Goal: Task Accomplishment & Management: Manage account settings

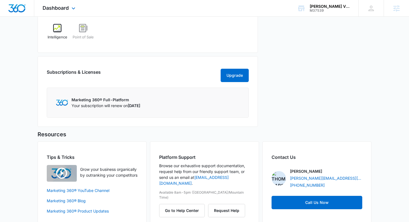
scroll to position [241, 0]
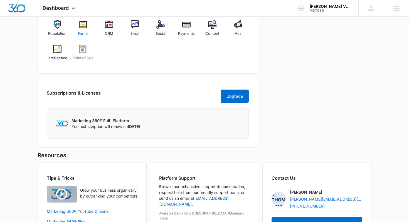
click at [85, 30] on div "Forms" at bounding box center [83, 30] width 21 height 20
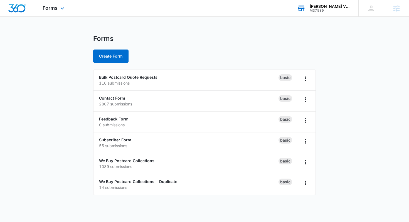
click at [326, 5] on div "[PERSON_NAME] Vintage Postcards" at bounding box center [330, 6] width 41 height 4
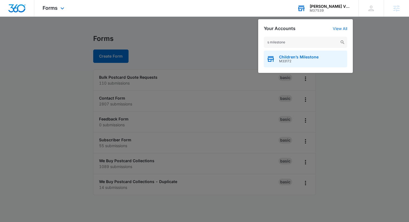
type input "s milestone"
click at [281, 62] on span "M33172" at bounding box center [299, 61] width 40 height 4
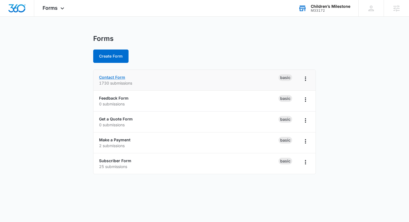
click at [113, 76] on link "Contact Form" at bounding box center [112, 77] width 26 height 5
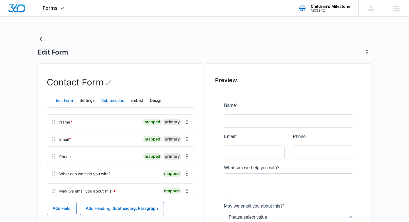
click at [114, 100] on button "Submissions" at bounding box center [112, 100] width 23 height 13
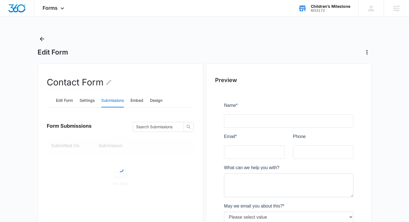
scroll to position [56, 0]
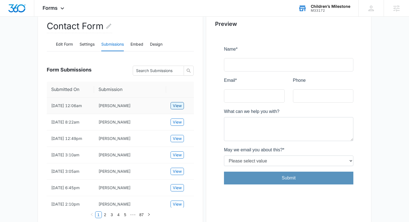
click at [181, 109] on span "View" at bounding box center [177, 106] width 9 height 6
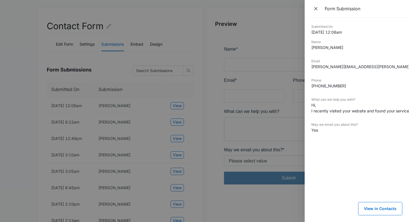
click at [361, 110] on dd "Hi, I recently visited your website and found your services interesting. Could …" at bounding box center [357, 108] width 91 height 12
copy dd "I recently visited your website and found your services interesting. Could you …"
click at [205, 93] on div at bounding box center [204, 111] width 409 height 222
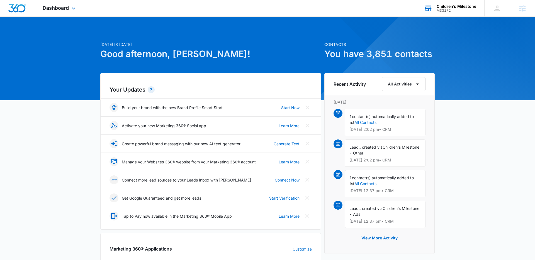
click at [440, 11] on div "M33172" at bounding box center [456, 11] width 40 height 4
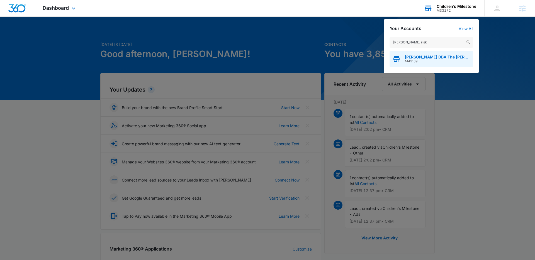
type input "[PERSON_NAME] risk"
click at [426, 59] on span "M43159" at bounding box center [437, 61] width 65 height 4
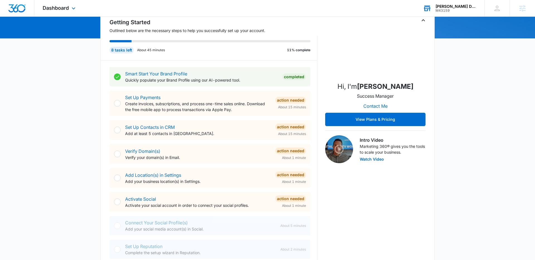
scroll to position [174, 0]
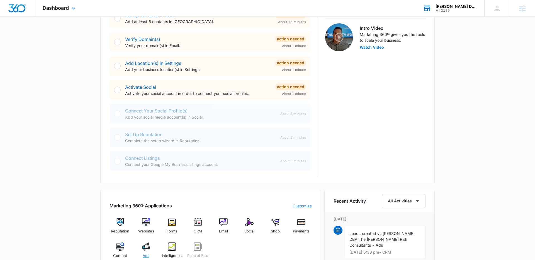
click at [150, 253] on div "Ads" at bounding box center [145, 252] width 21 height 20
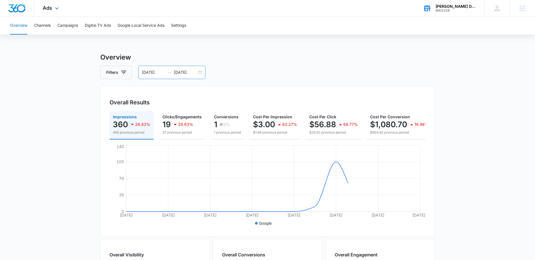
click at [181, 74] on input "09/30/2025" at bounding box center [185, 72] width 23 height 6
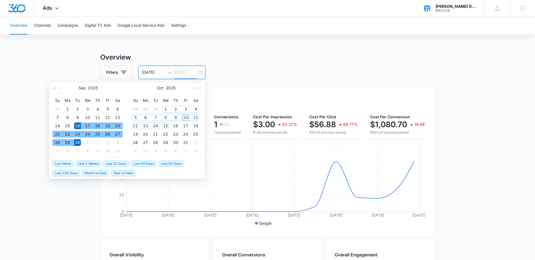
type input "09/30/2025"
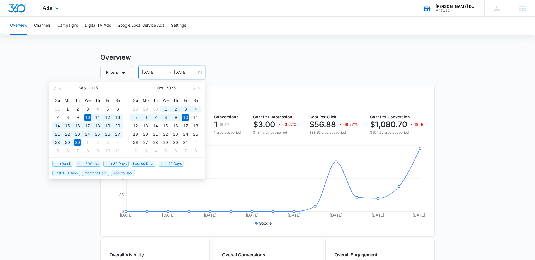
click at [115, 161] on span "Last 30 Days" at bounding box center [115, 164] width 25 height 6
type input "09/10/2025"
type input "10/10/2025"
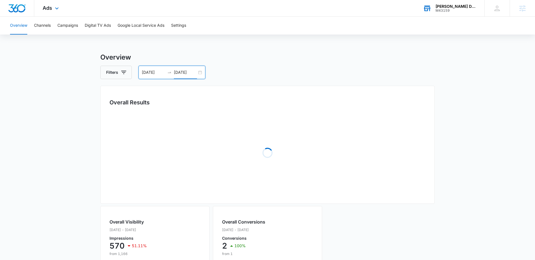
click at [429, 84] on div "Overview Filters 09/10/2025 10/10/2025 Overall Results Loading Overall Visibili…" at bounding box center [267, 235] width 334 height 367
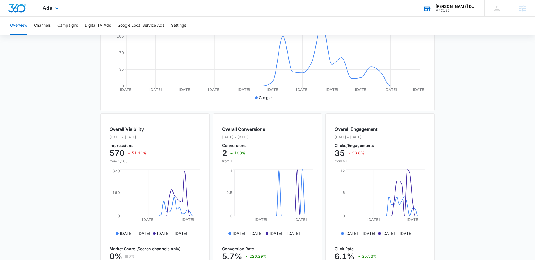
scroll to position [62, 0]
